Goal: Information Seeking & Learning: Understand process/instructions

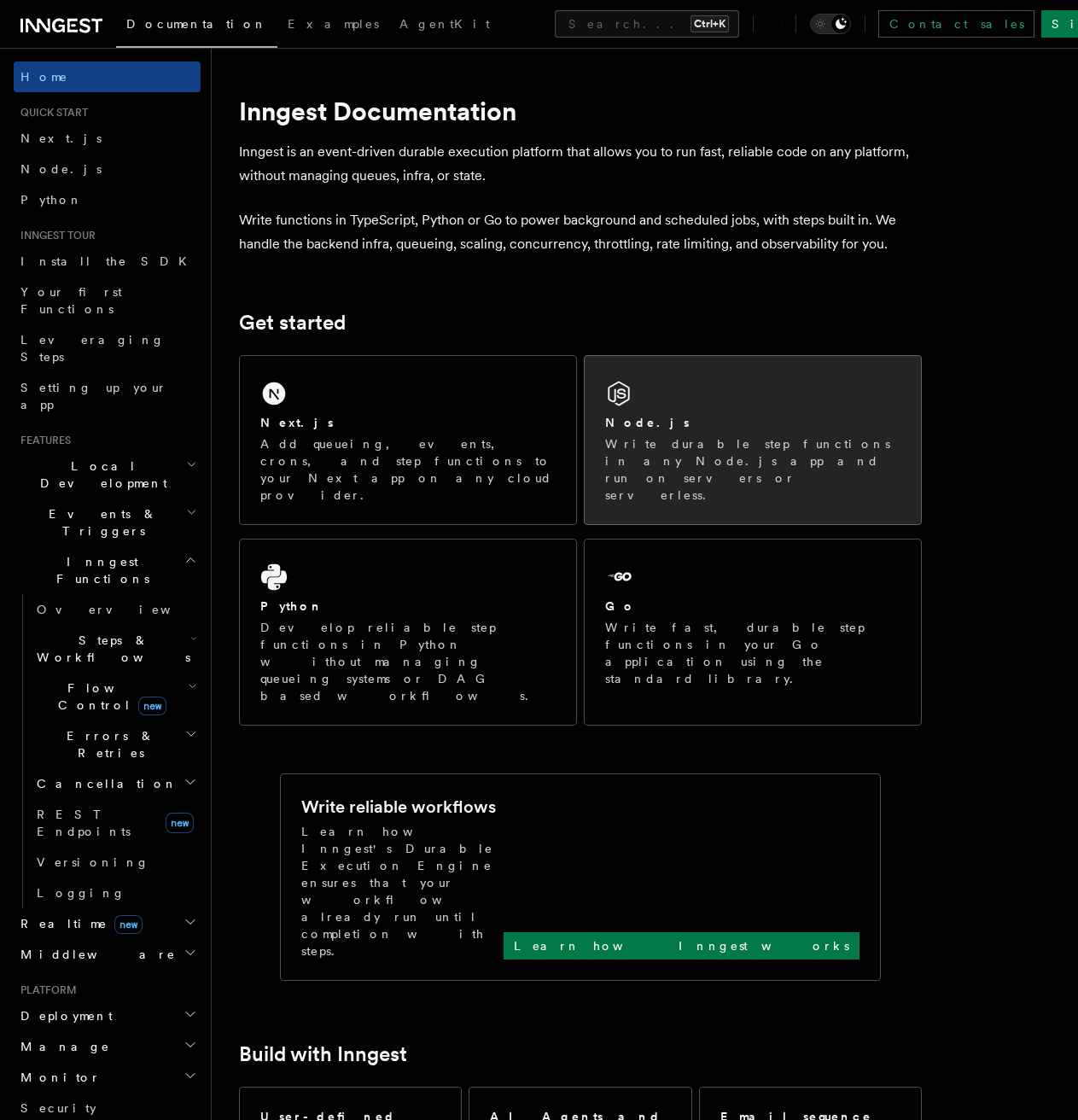
click at [728, 465] on p "Write durable step functions in any Node.js app and run on servers or serverles…" at bounding box center [753, 469] width 295 height 69
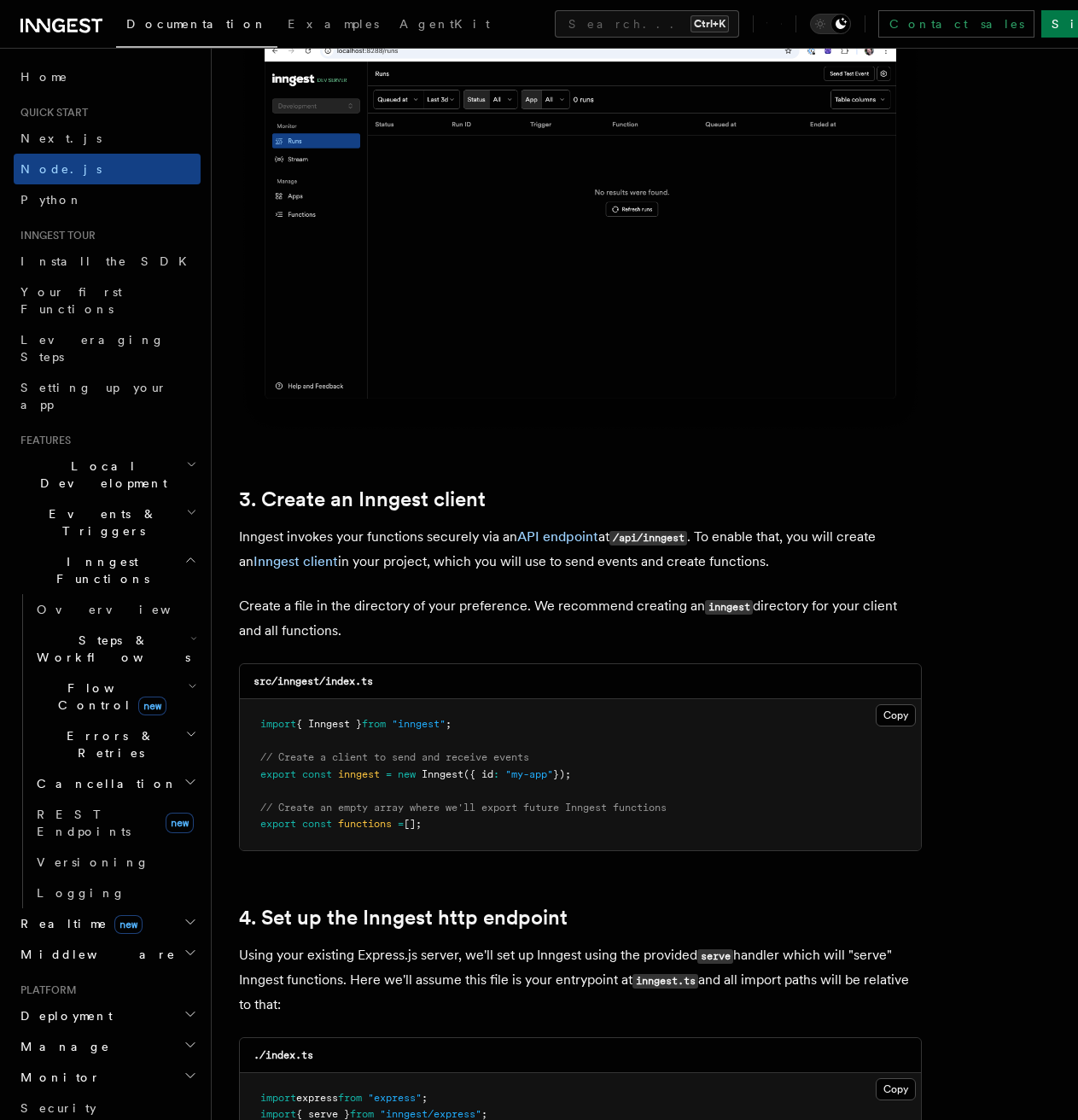
scroll to position [1793, 0]
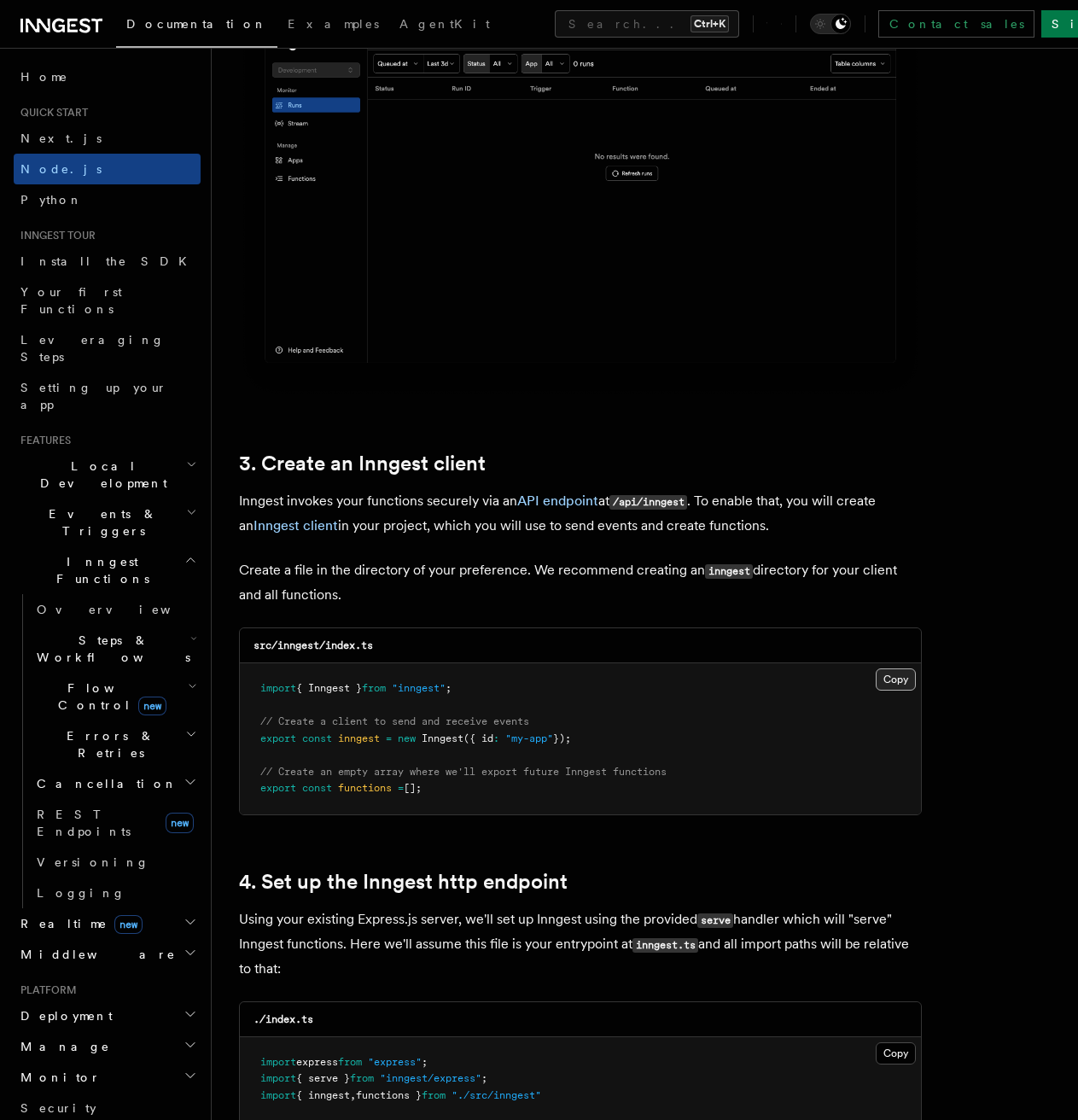
click at [898, 676] on button "Copy Copied" at bounding box center [895, 679] width 40 height 22
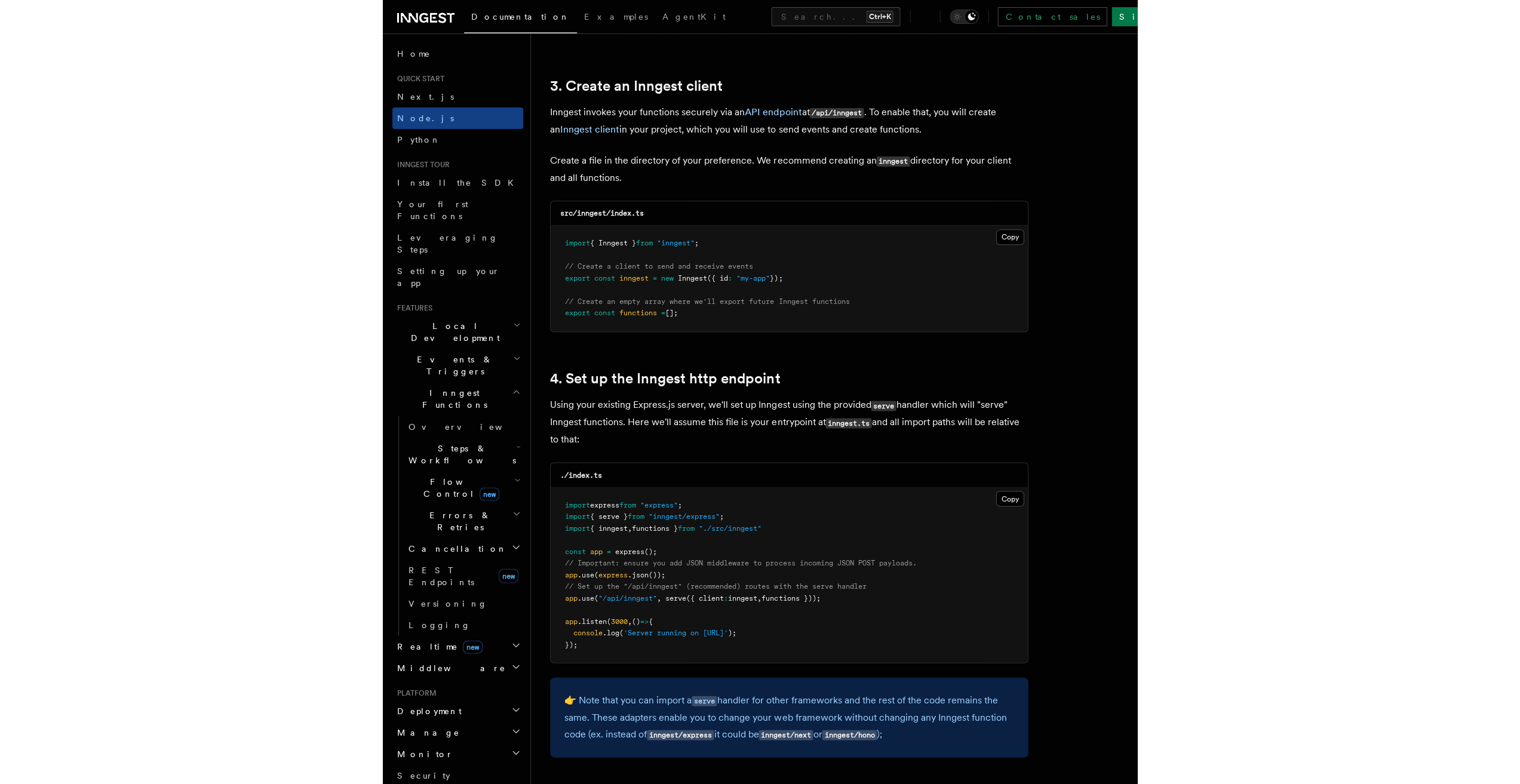
scroll to position [1493, 0]
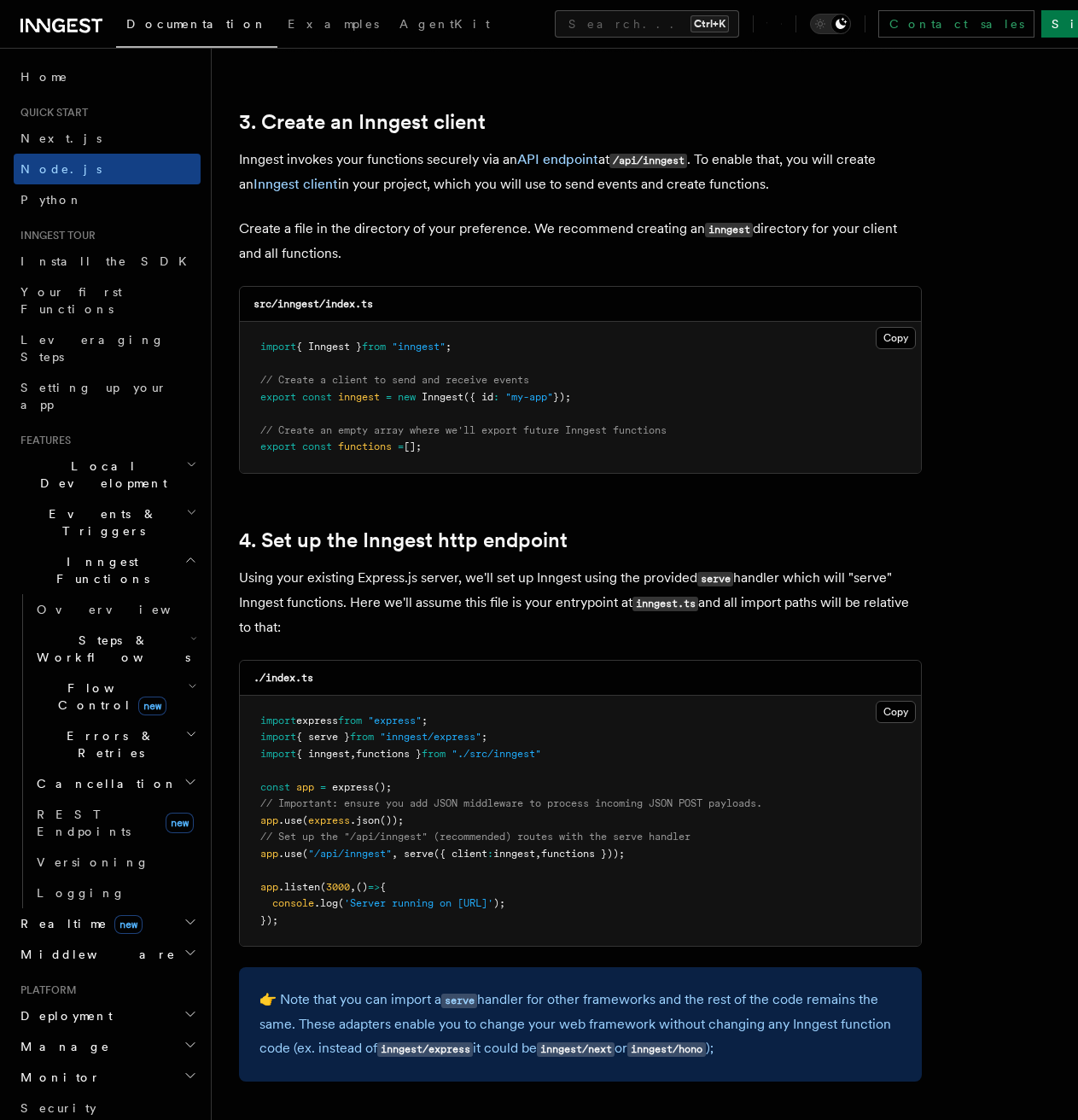
drag, startPoint x: 650, startPoint y: 856, endPoint x: 240, endPoint y: 857, distance: 410.0
click at [240, 857] on pre "import express from "express" ; import { serve } from "inngest/express" ; impor…" at bounding box center [580, 820] width 681 height 251
copy span "app .use ( "/api/inngest" , serve ({ client : inngest , functions }));"
drag, startPoint x: 527, startPoint y: 735, endPoint x: 254, endPoint y: 735, distance: 273.0
click at [254, 735] on pre "import express from "express" ; import { serve } from "inngest/express" ; impor…" at bounding box center [580, 820] width 681 height 251
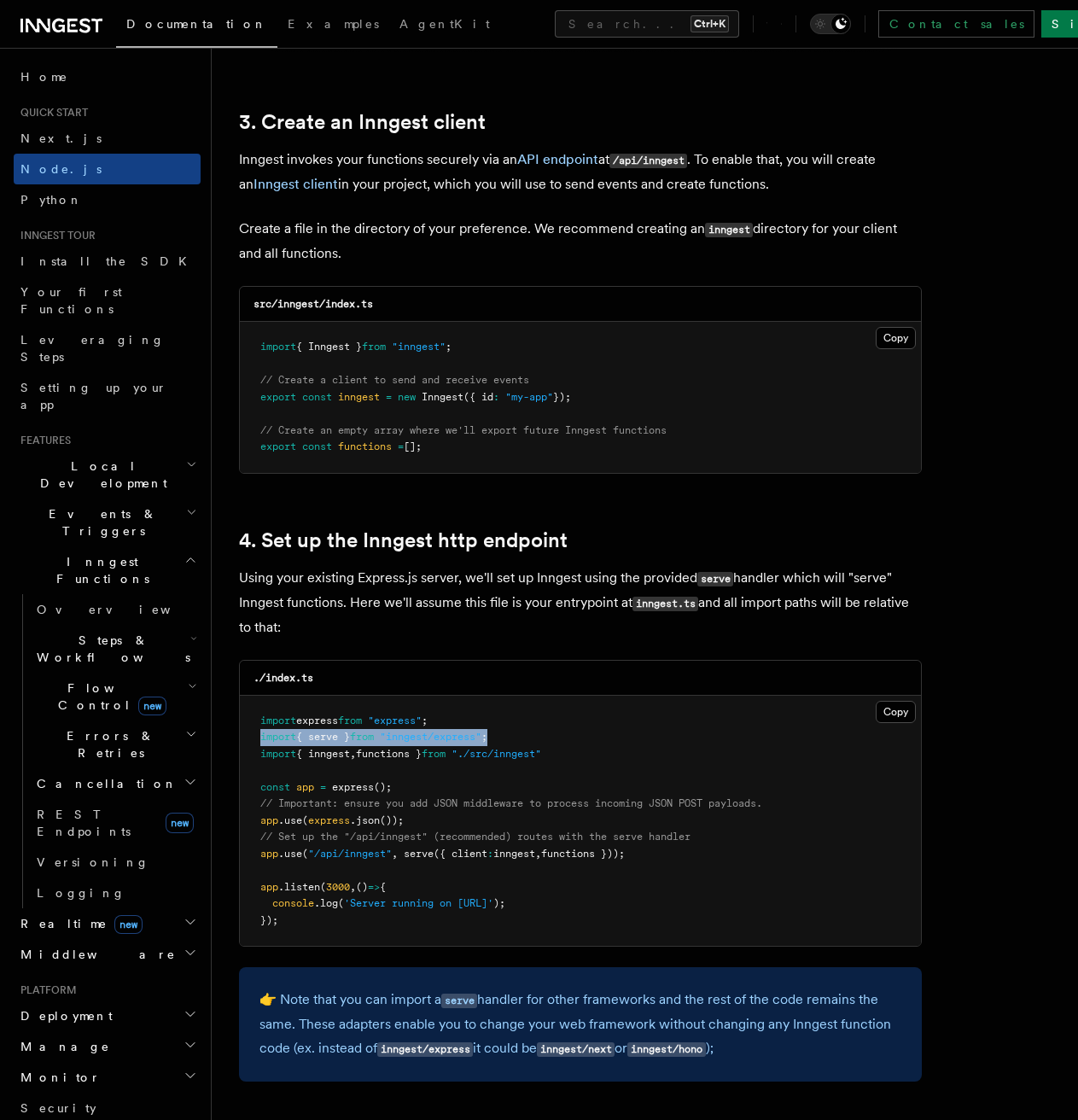
copy span "import { serve } from "inngest/express" ;"
